Goal: Information Seeking & Learning: Learn about a topic

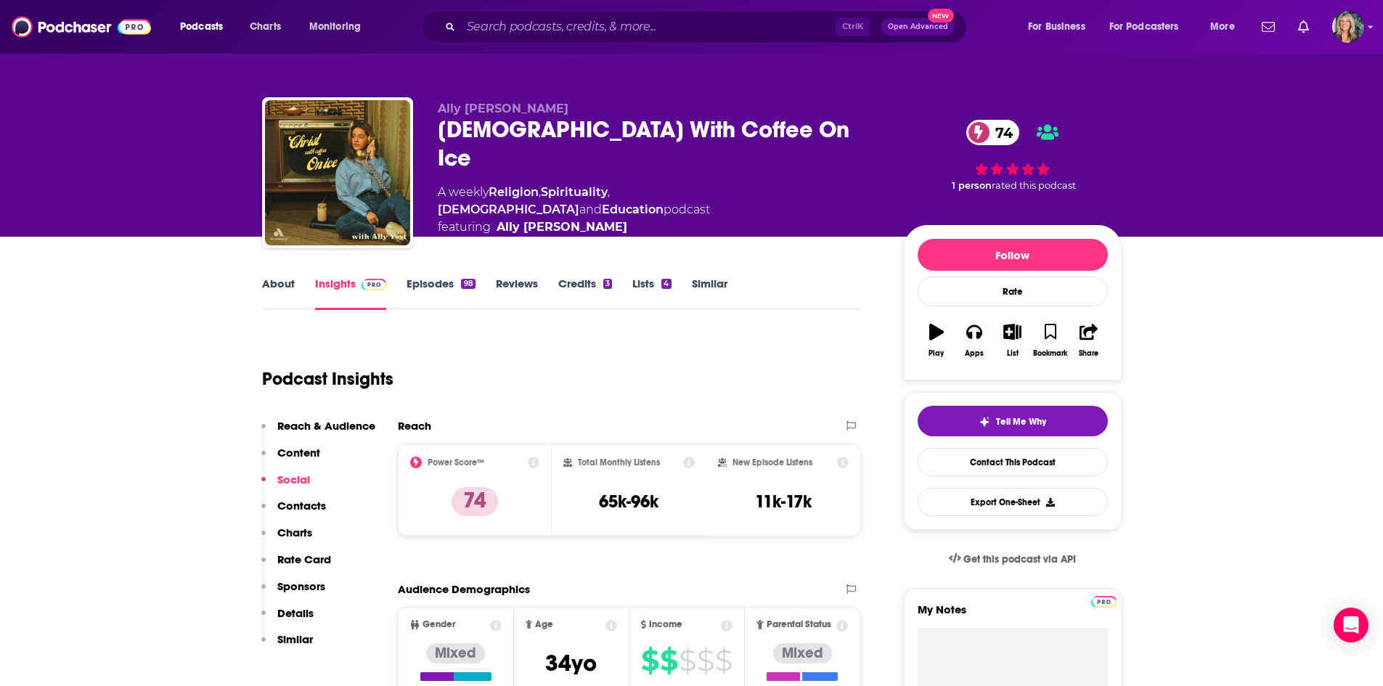
click at [738, 4] on div "Podcasts Charts Monitoring Ctrl K Open Advanced New For Business For Podcasters…" at bounding box center [691, 27] width 1383 height 54
click at [723, 14] on div "Ctrl K Open Advanced New" at bounding box center [694, 26] width 546 height 33
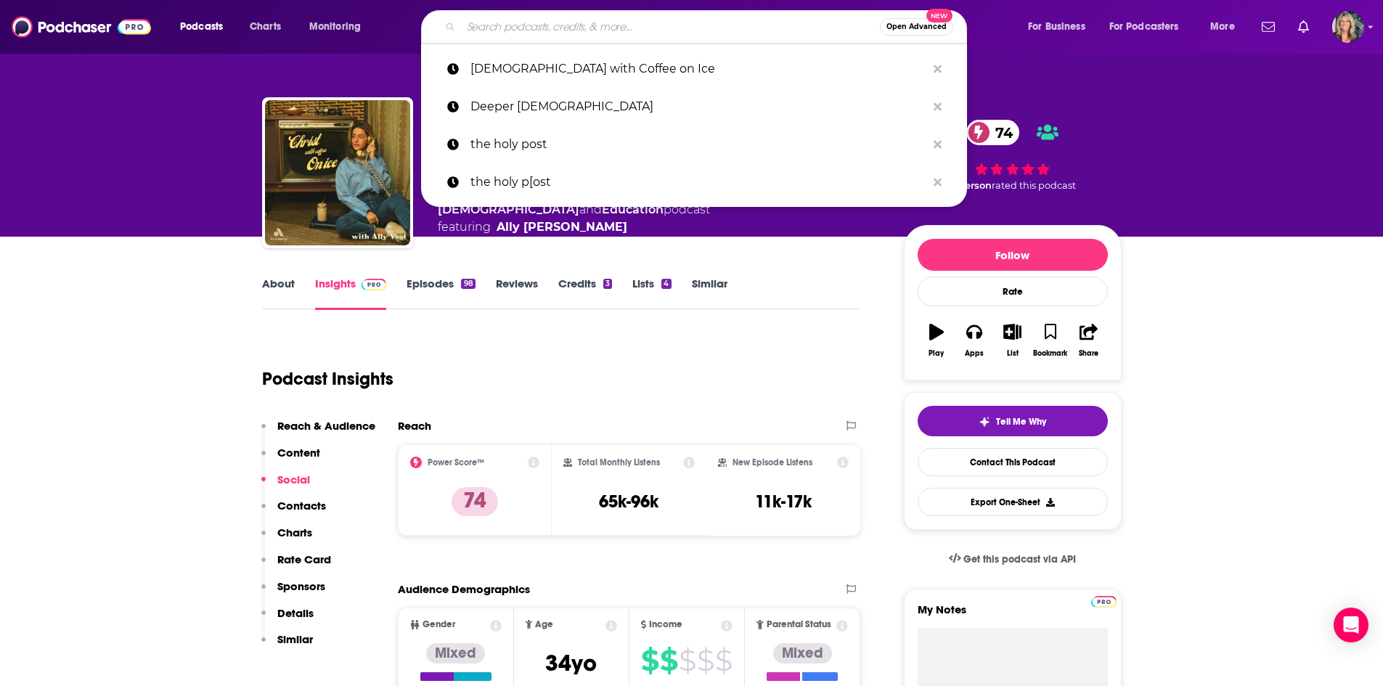
click at [731, 30] on input "Search podcasts, credits, & more..." at bounding box center [670, 26] width 419 height 23
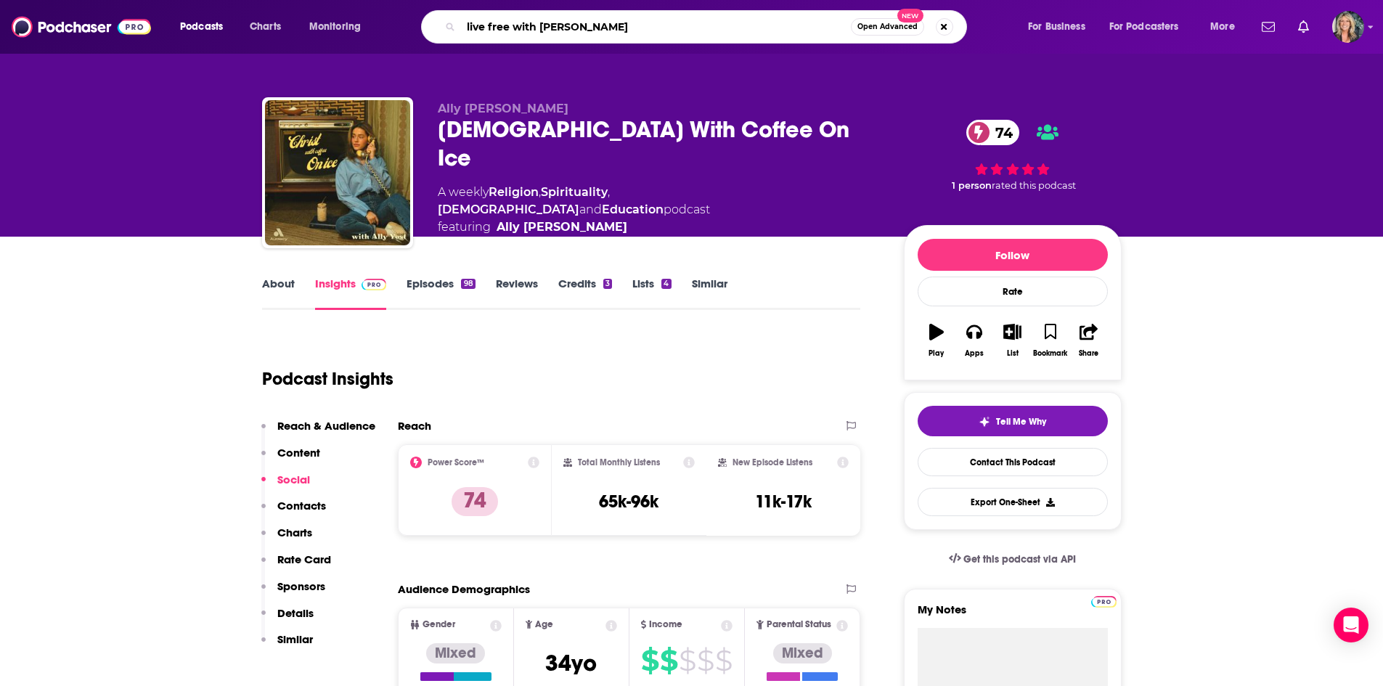
type input "live free with [PERSON_NAME]"
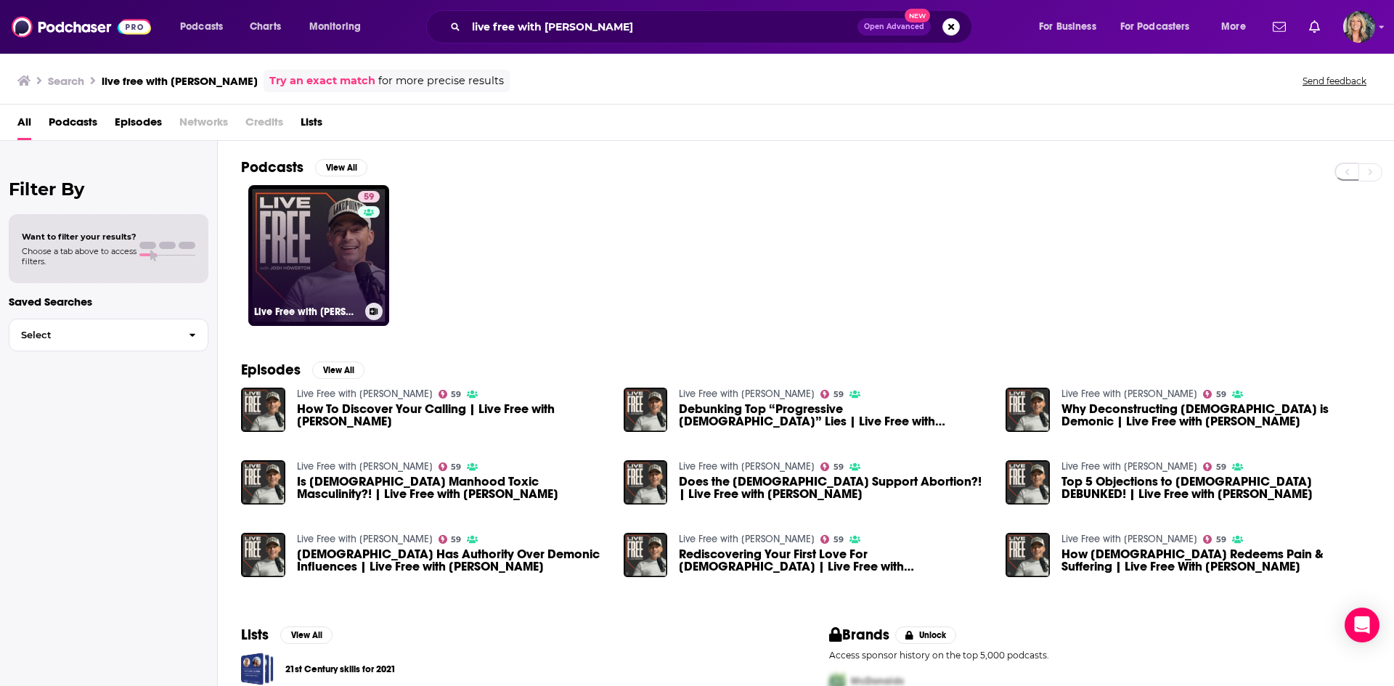
click at [317, 251] on link "59 Live Free with [PERSON_NAME]" at bounding box center [318, 255] width 141 height 141
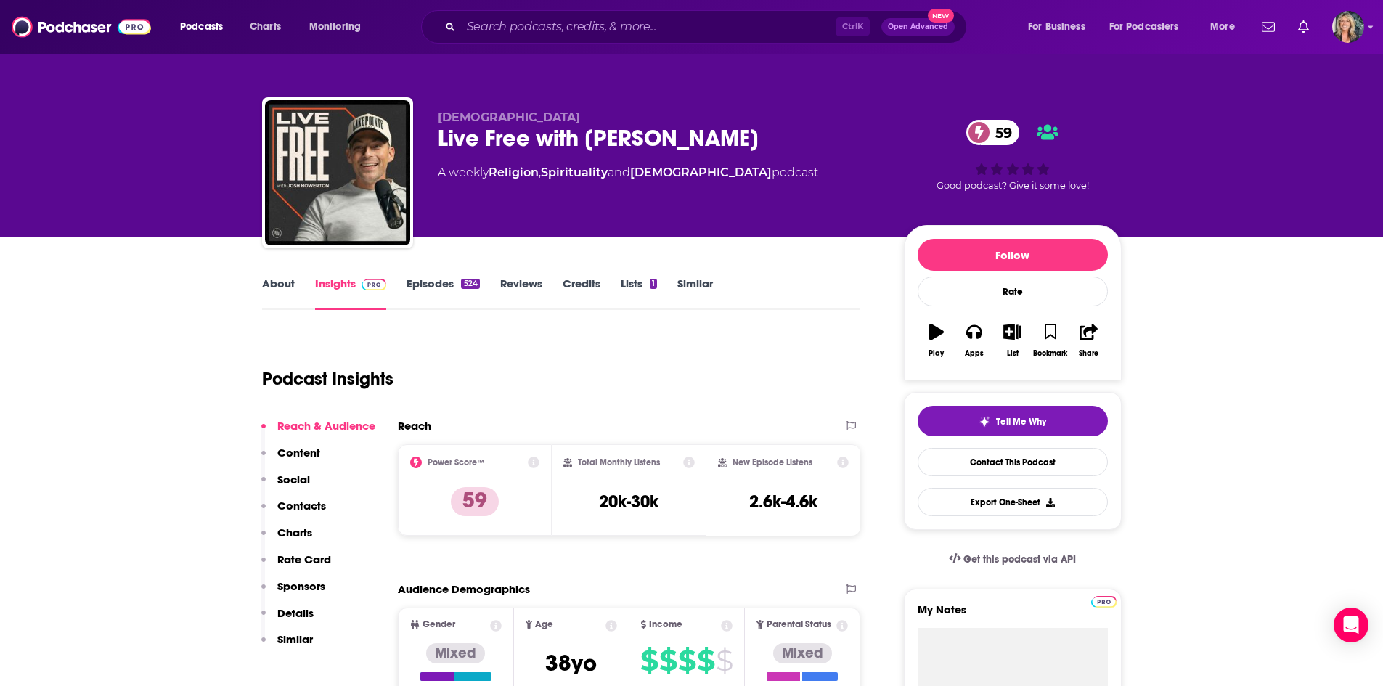
click at [282, 282] on link "About" at bounding box center [278, 293] width 33 height 33
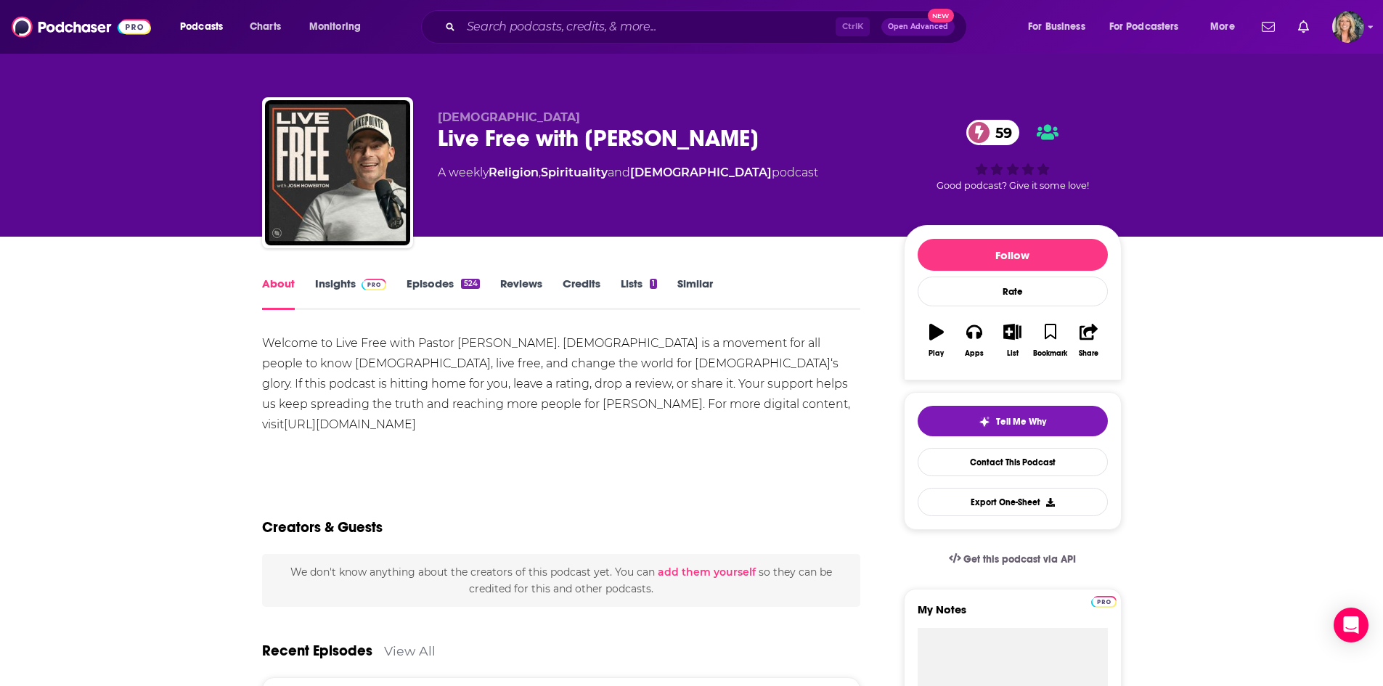
click at [497, 422] on div "Welcome to Live Free with Pastor [PERSON_NAME]. [DEMOGRAPHIC_DATA] is a movemen…" at bounding box center [561, 384] width 599 height 102
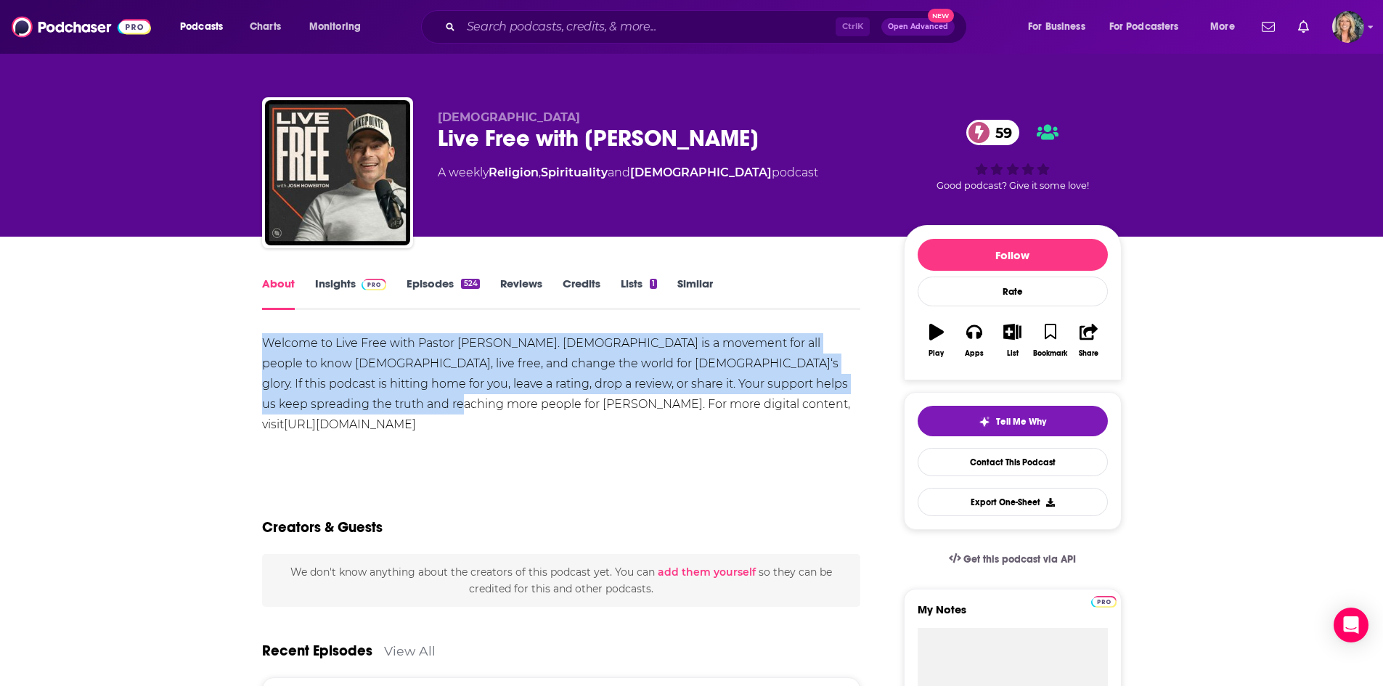
drag, startPoint x: 354, startPoint y: 405, endPoint x: 225, endPoint y: 327, distance: 151.2
copy div "Welcome to Live Free with Pastor [PERSON_NAME]. [DEMOGRAPHIC_DATA] is a movemen…"
click at [351, 291] on link "Insights" at bounding box center [351, 293] width 72 height 33
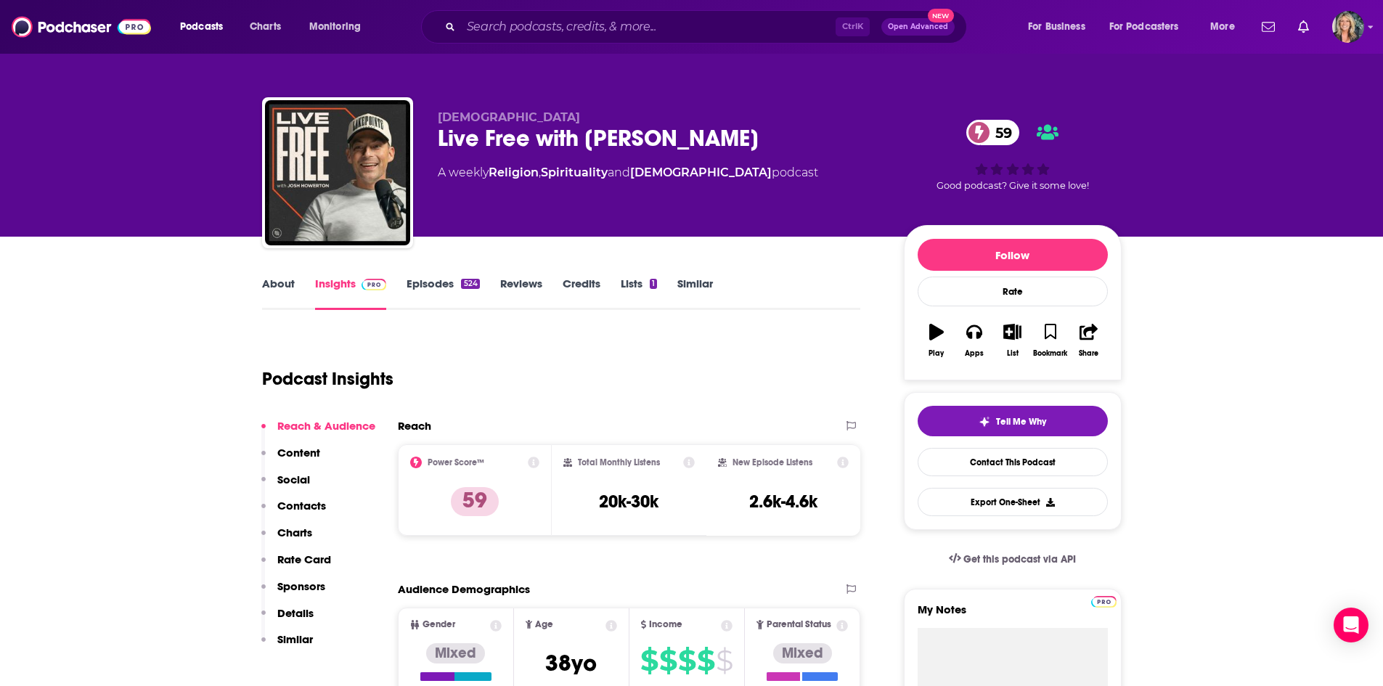
click at [436, 293] on link "Episodes 524" at bounding box center [443, 293] width 73 height 33
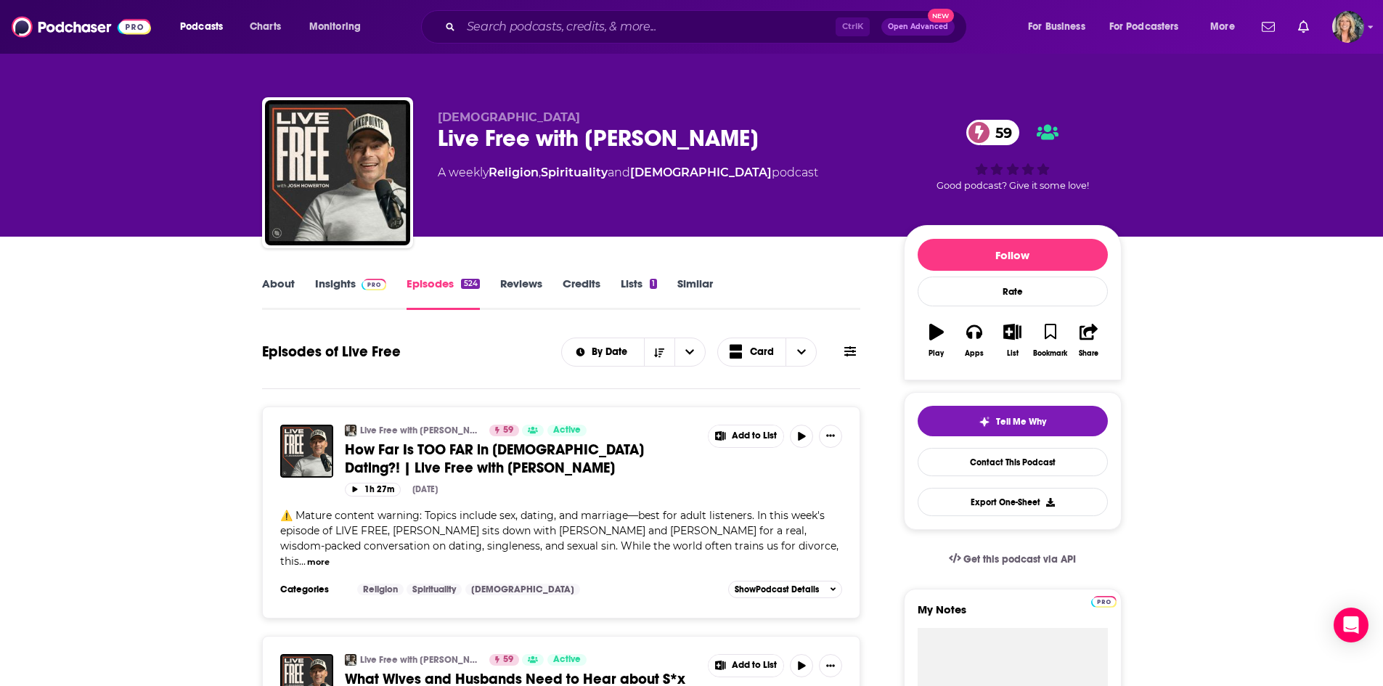
click at [357, 281] on span at bounding box center [371, 284] width 31 height 14
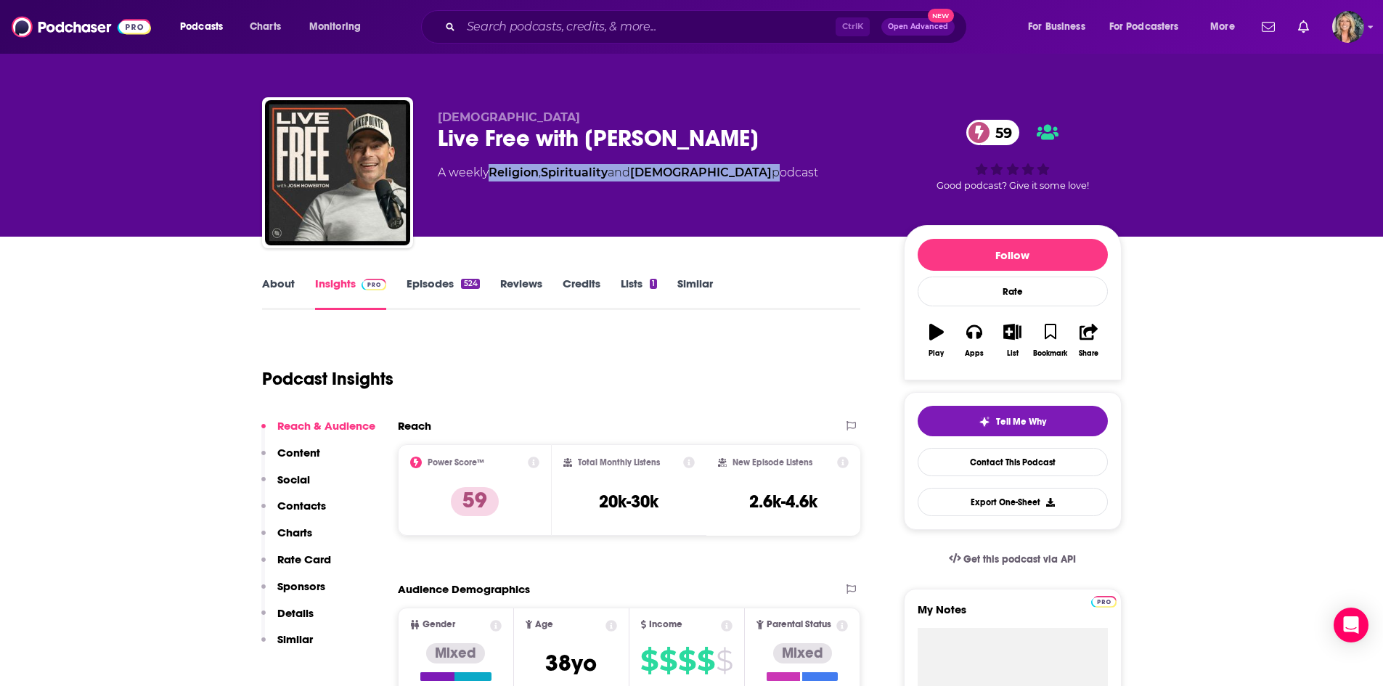
drag, startPoint x: 699, startPoint y: 174, endPoint x: 494, endPoint y: 176, distance: 205.5
click at [494, 176] on div "A weekly Religion , Spirituality and [DEMOGRAPHIC_DATA] podcast" at bounding box center [628, 172] width 381 height 17
copy div "Religion , Spirituality and [DEMOGRAPHIC_DATA]"
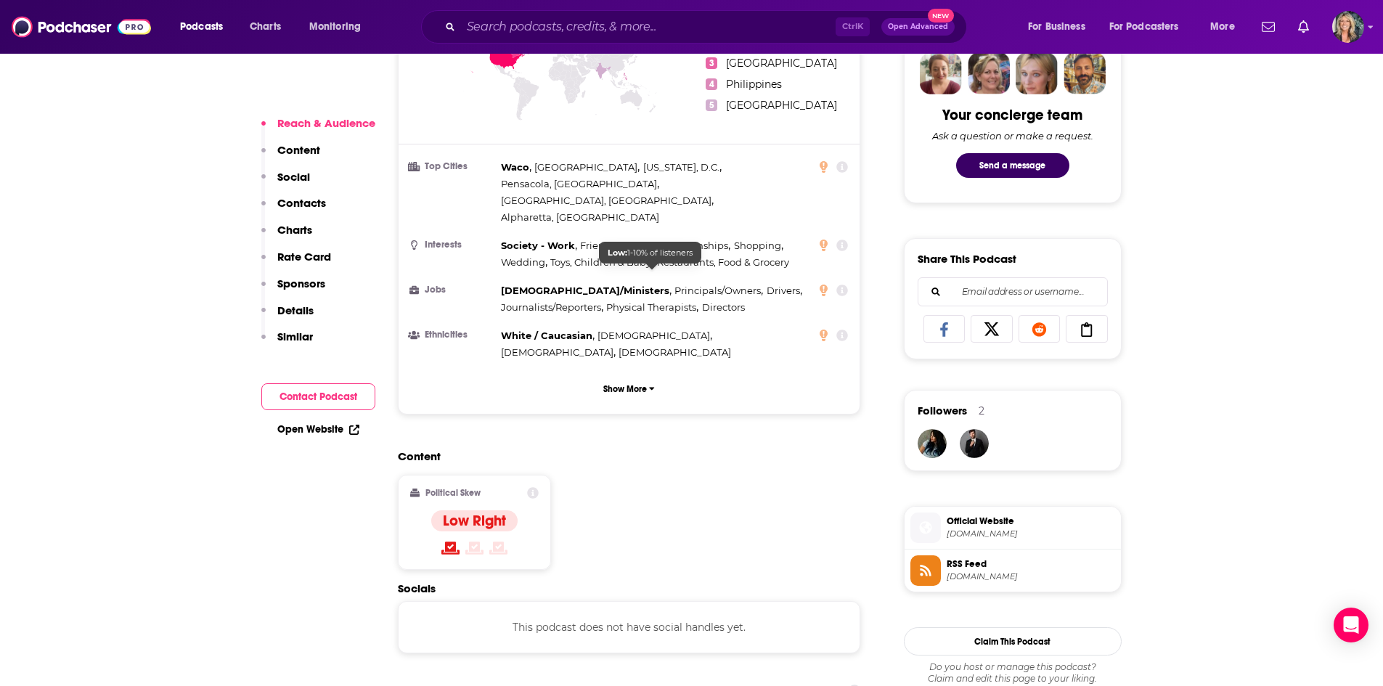
scroll to position [1017, 0]
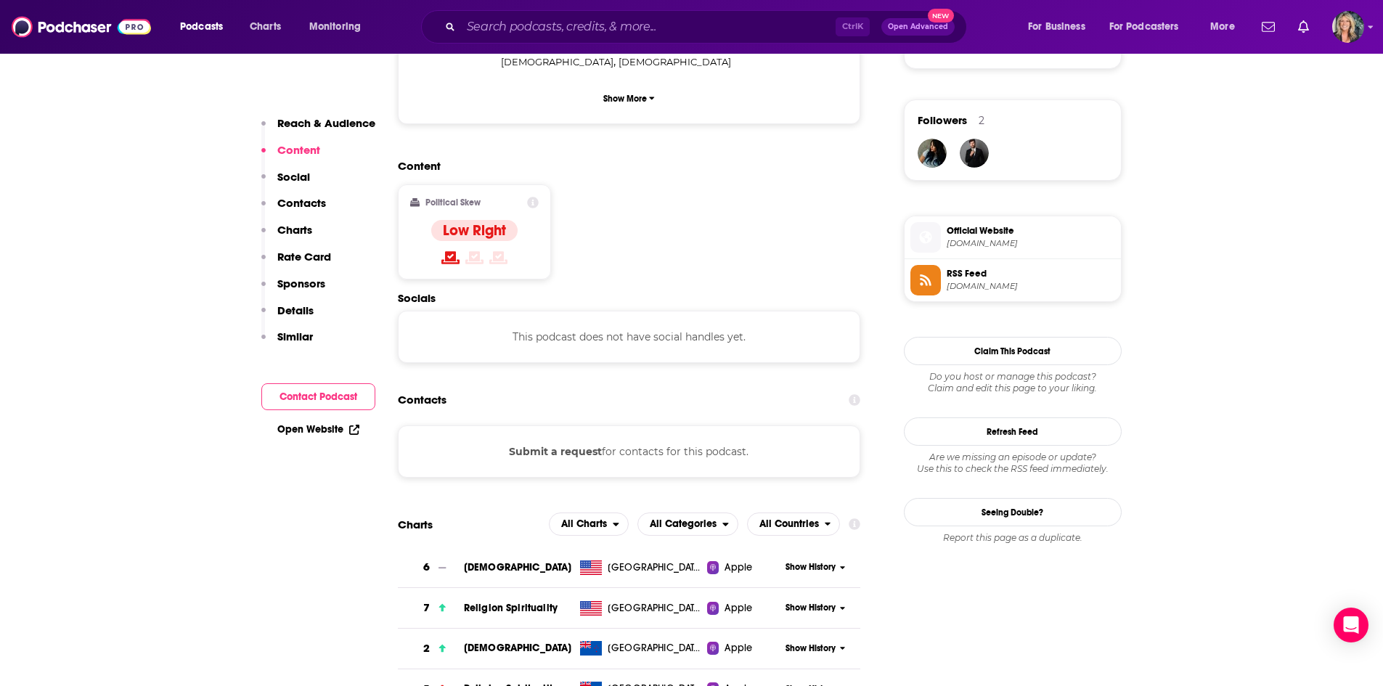
click at [716, 311] on div "This podcast does not have social handles yet." at bounding box center [629, 337] width 463 height 52
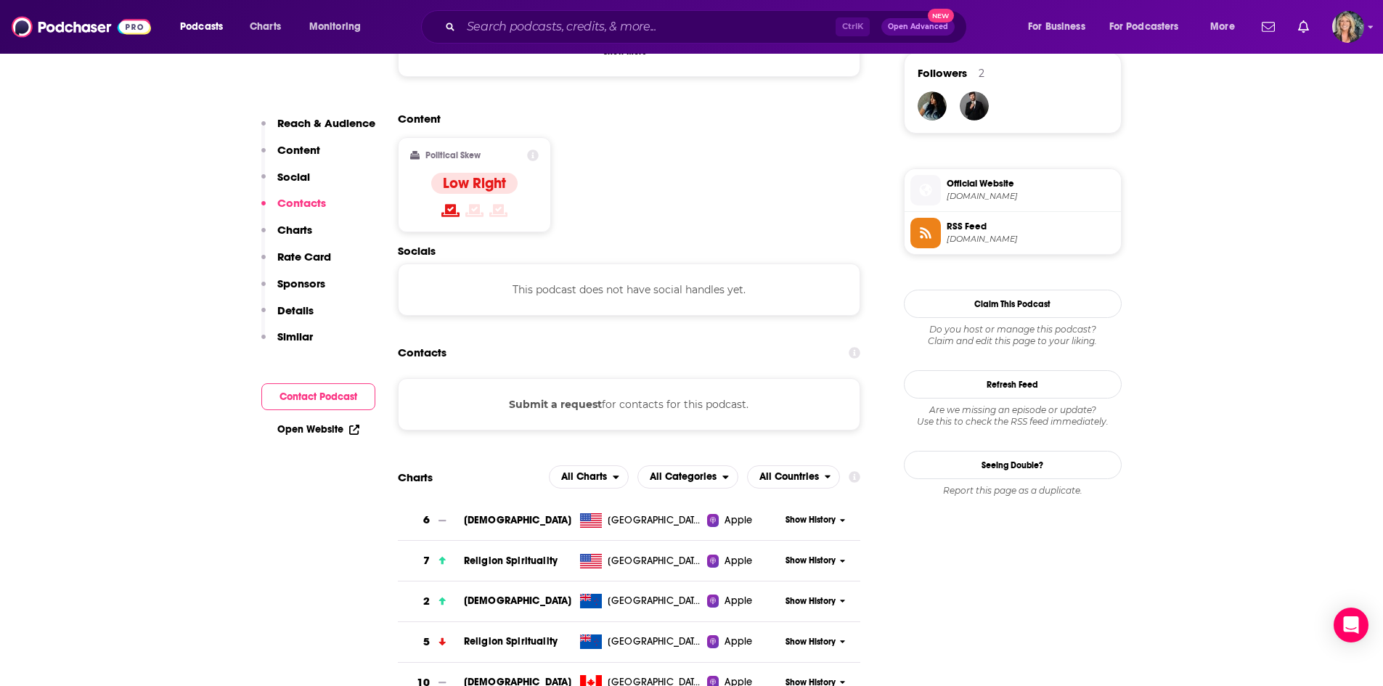
scroll to position [1089, 0]
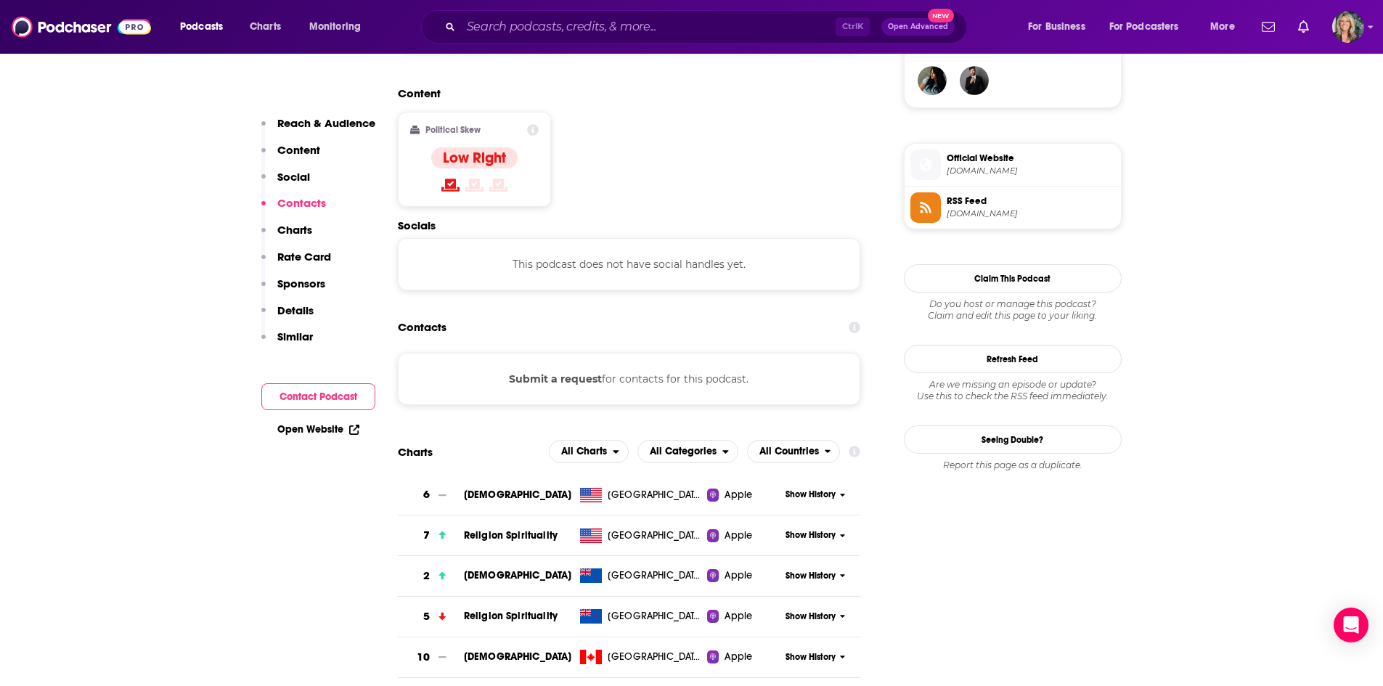
click at [977, 170] on span "[DOMAIN_NAME]" at bounding box center [1031, 171] width 168 height 11
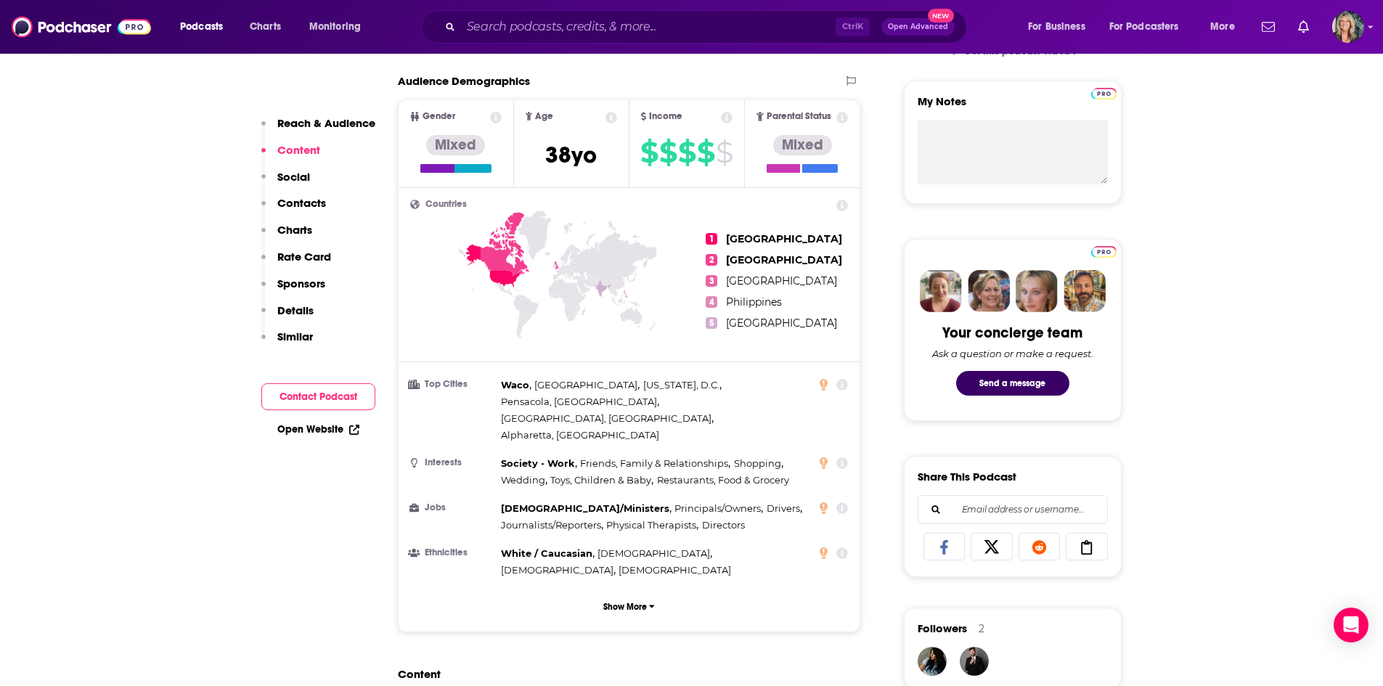
scroll to position [0, 0]
